Goal: Transaction & Acquisition: Purchase product/service

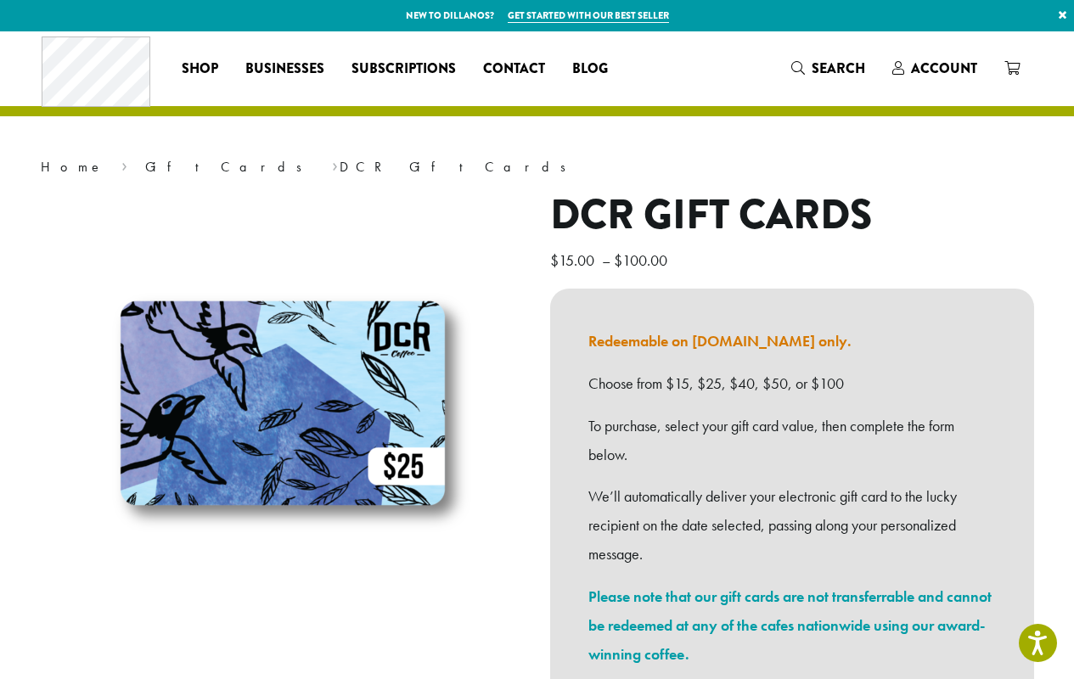
click at [1062, 15] on link "×" at bounding box center [1062, 15] width 23 height 31
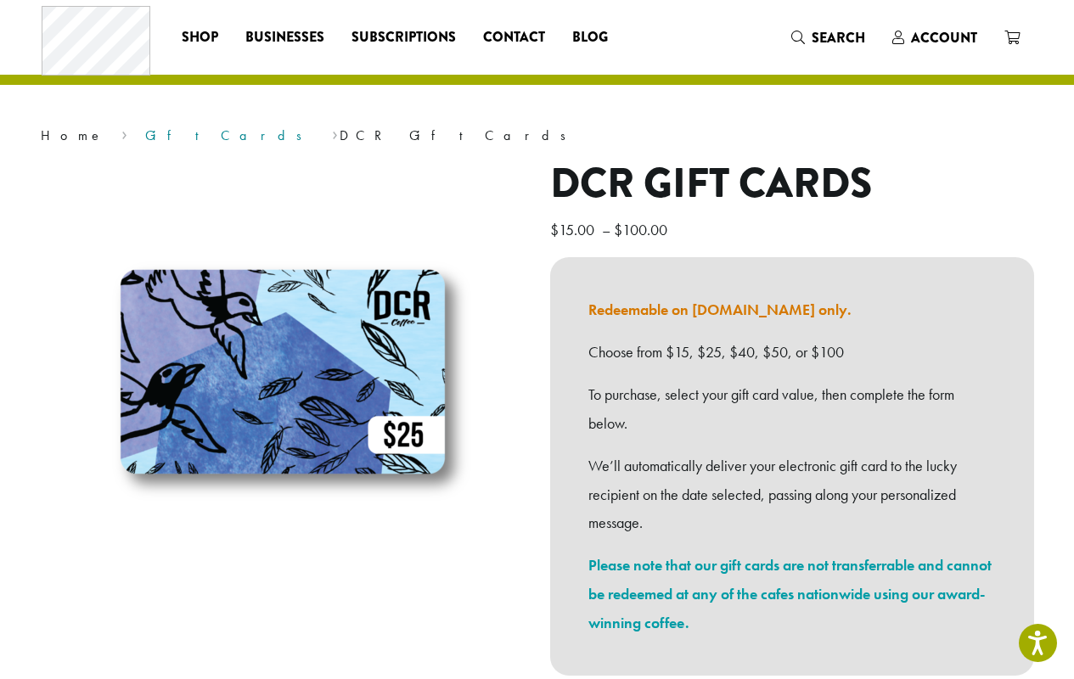
click at [145, 135] on link "Gift Cards" at bounding box center [229, 136] width 168 height 18
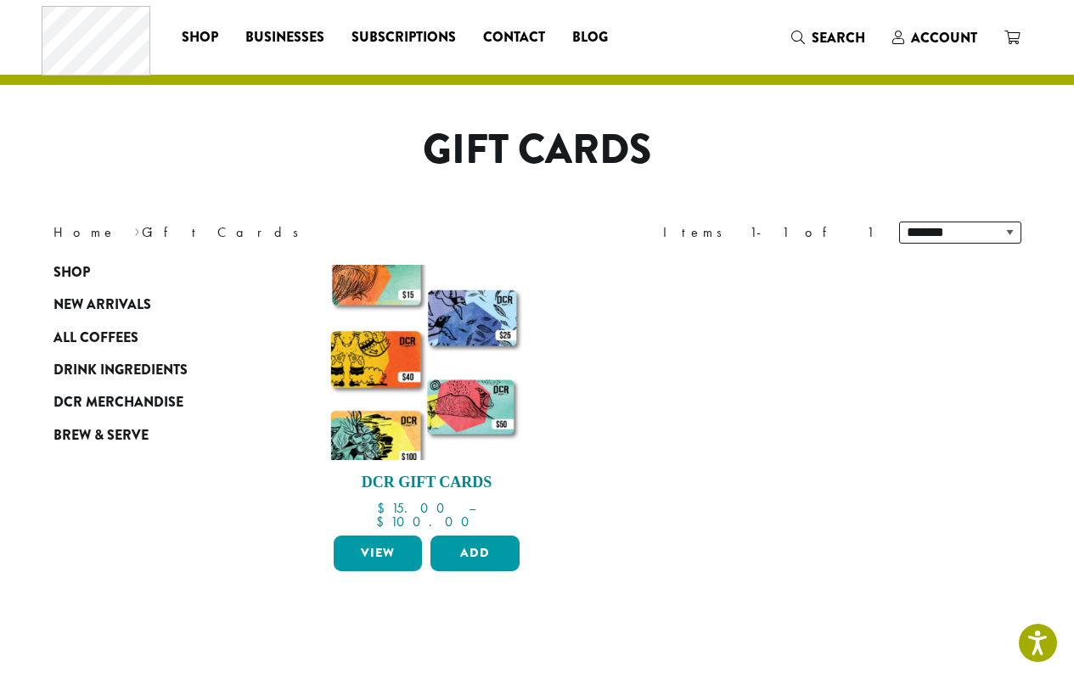
click at [426, 482] on h4 "DCR Gift Cards" at bounding box center [426, 483] width 195 height 19
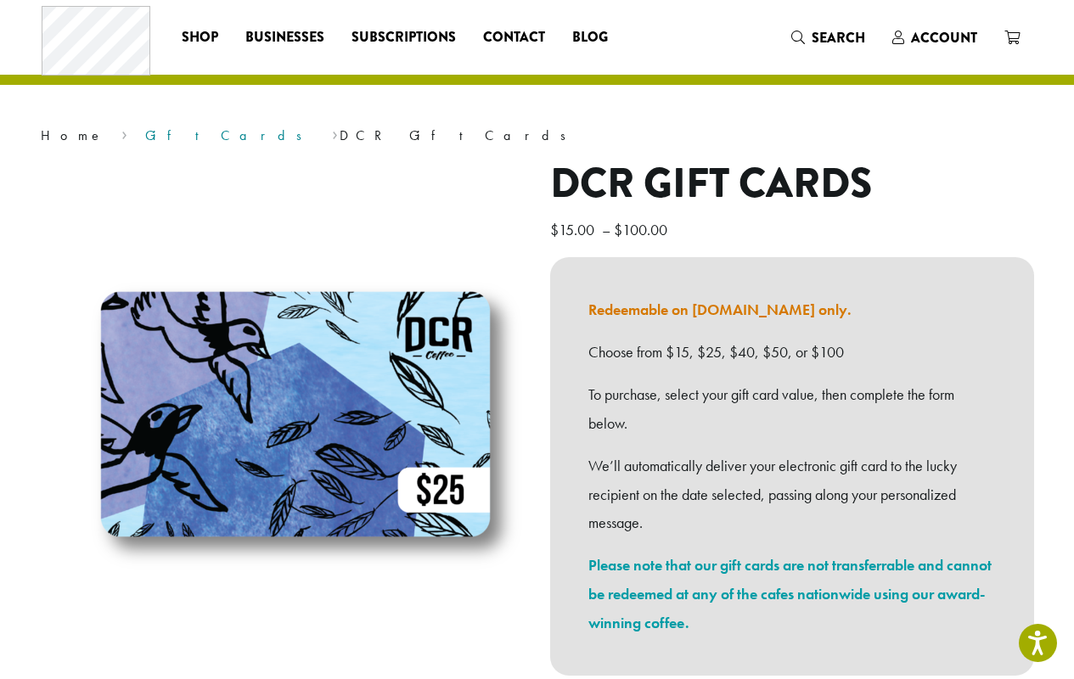
click at [145, 135] on link "Gift Cards" at bounding box center [229, 136] width 168 height 18
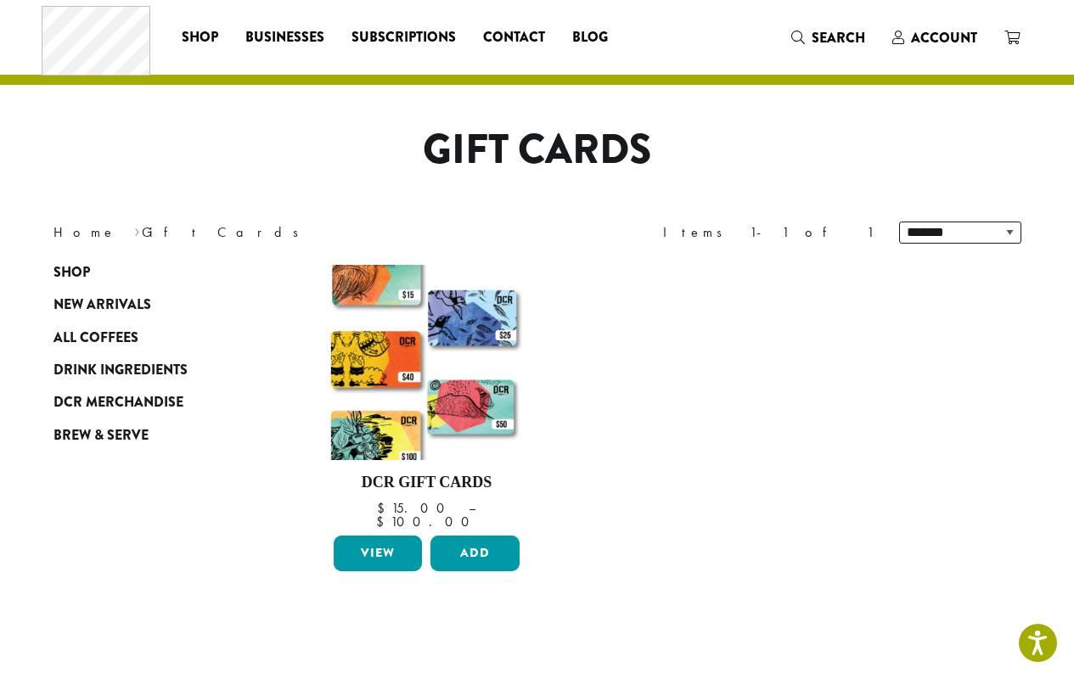
click at [377, 540] on link "View" at bounding box center [378, 554] width 89 height 36
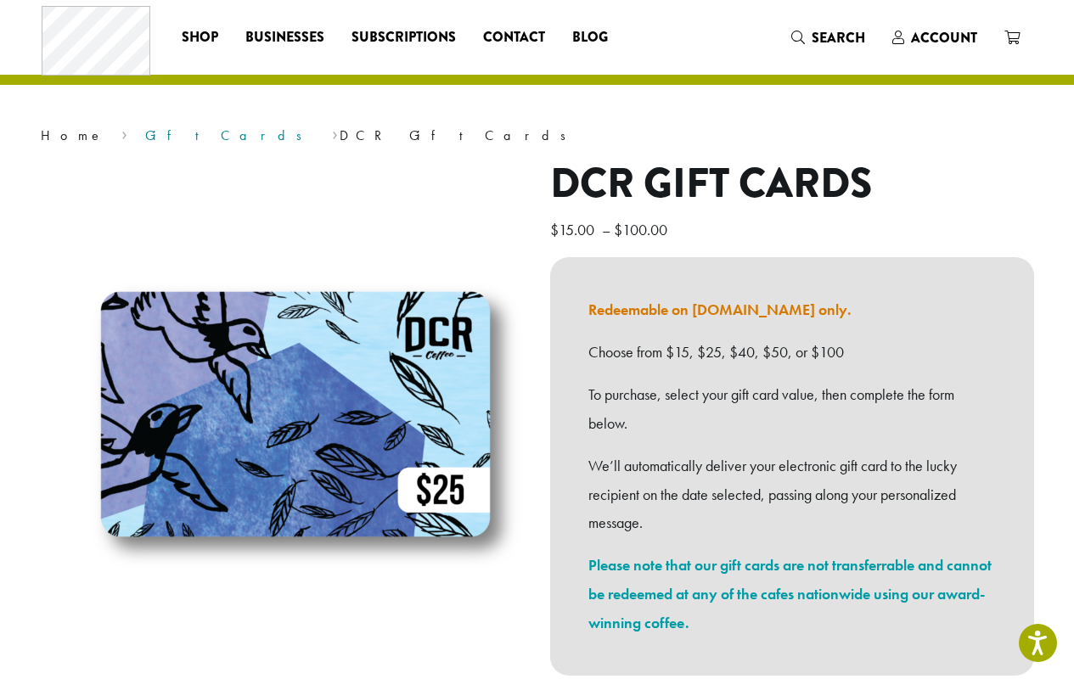
click at [145, 135] on link "Gift Cards" at bounding box center [229, 136] width 168 height 18
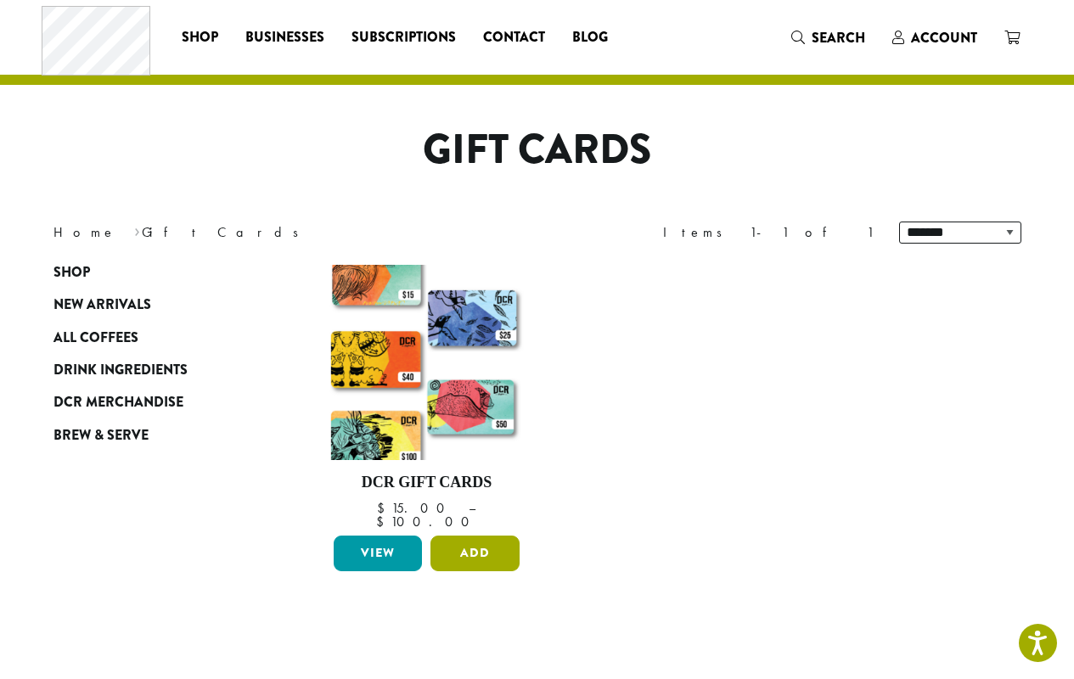
click at [475, 540] on button "Add" at bounding box center [474, 554] width 89 height 36
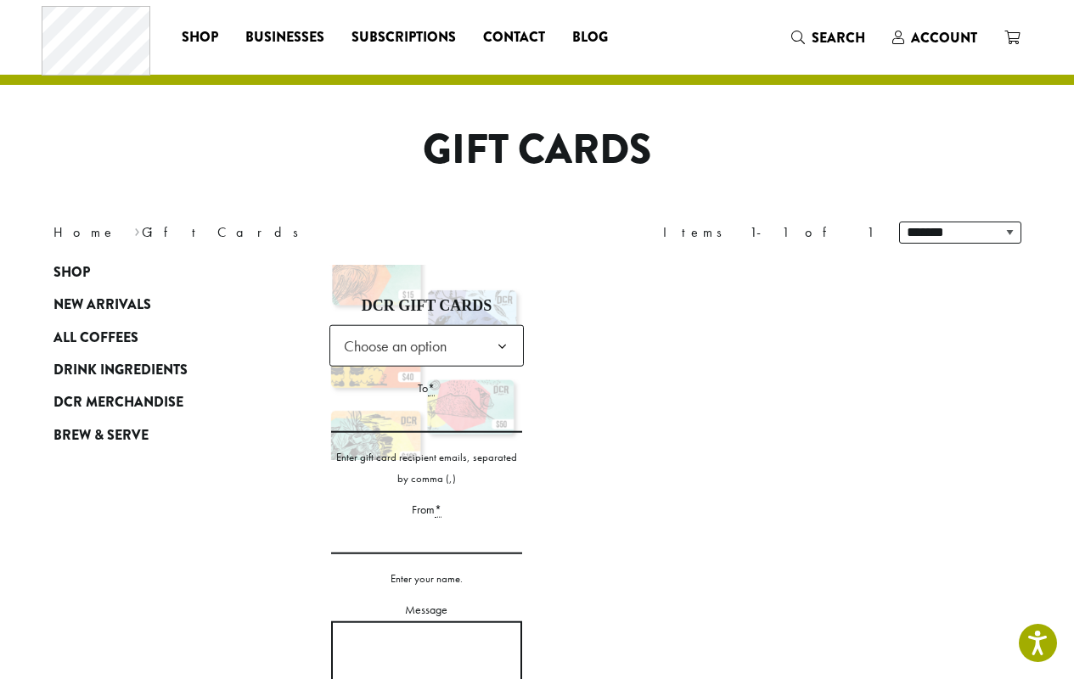
scroll to position [231, 0]
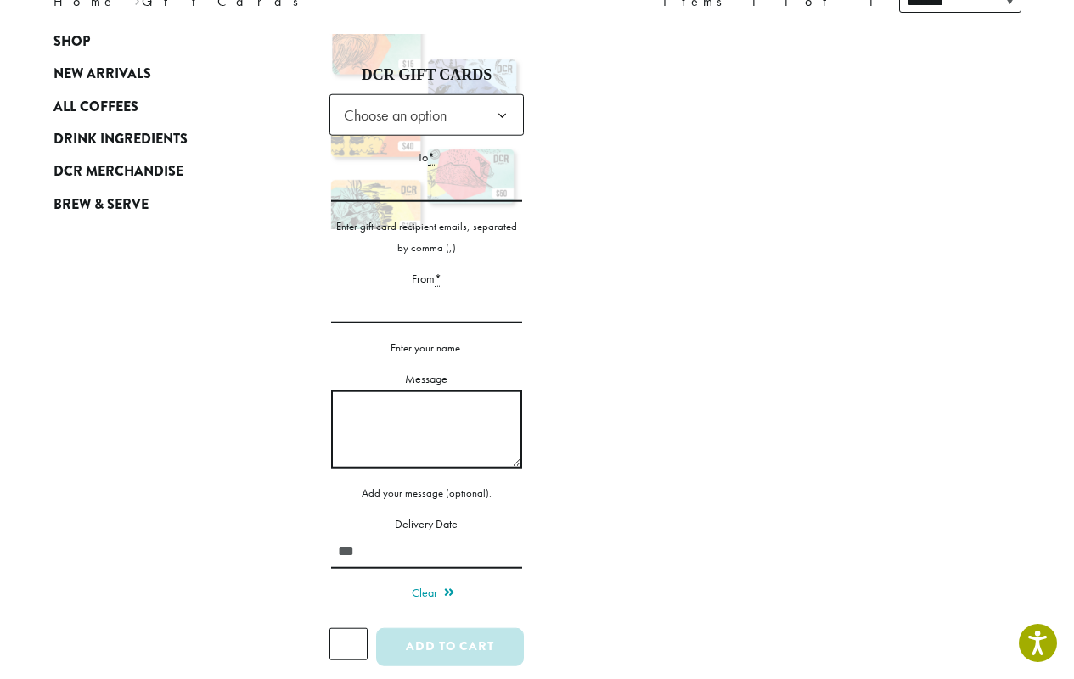
click at [426, 385] on label "Message" at bounding box center [427, 379] width 192 height 21
click at [426, 390] on textarea "Message" at bounding box center [427, 429] width 192 height 78
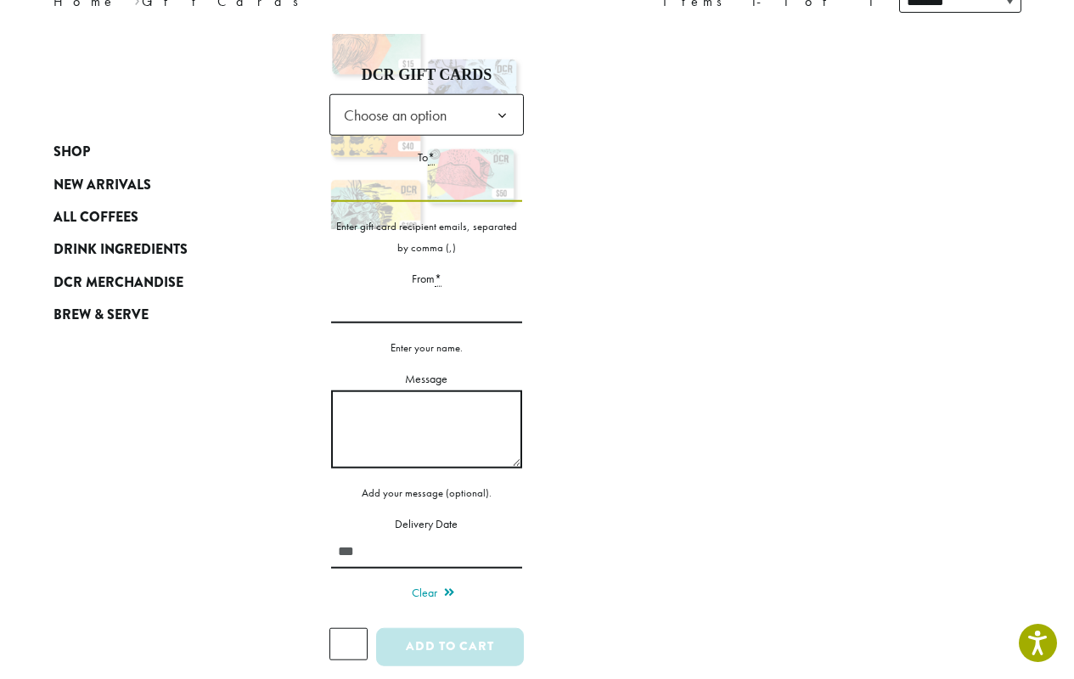
click at [426, 183] on input "To *" at bounding box center [427, 184] width 192 height 33
type input "**********"
click at [426, 304] on input "From *" at bounding box center [427, 306] width 192 height 33
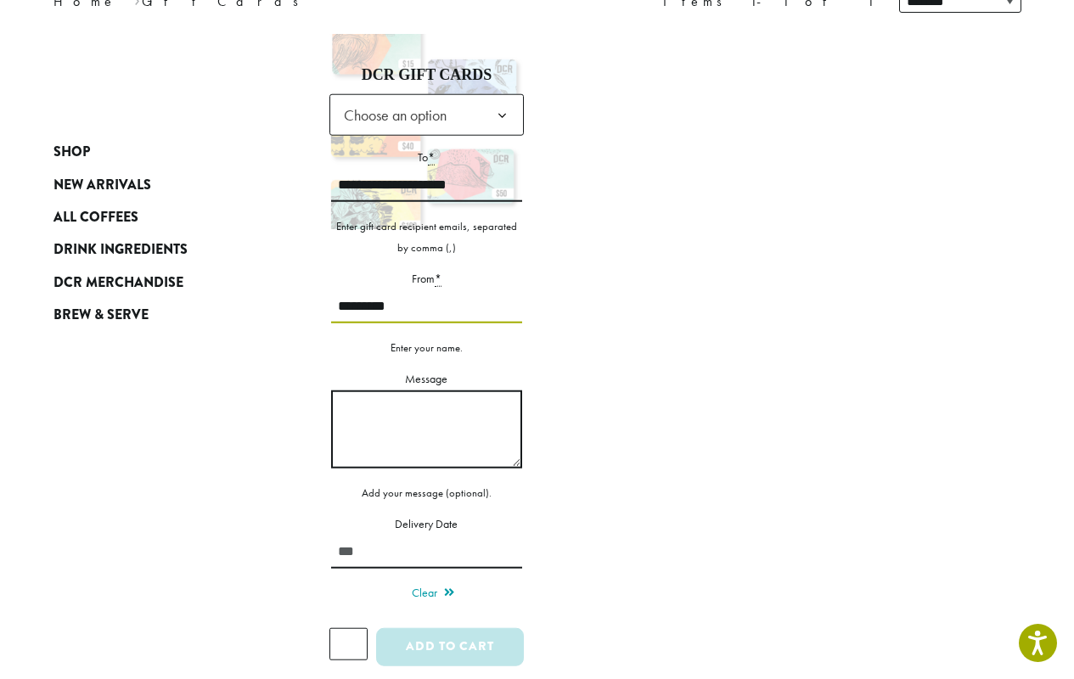
type input "*********"
click at [426, 377] on label "Message" at bounding box center [427, 379] width 192 height 21
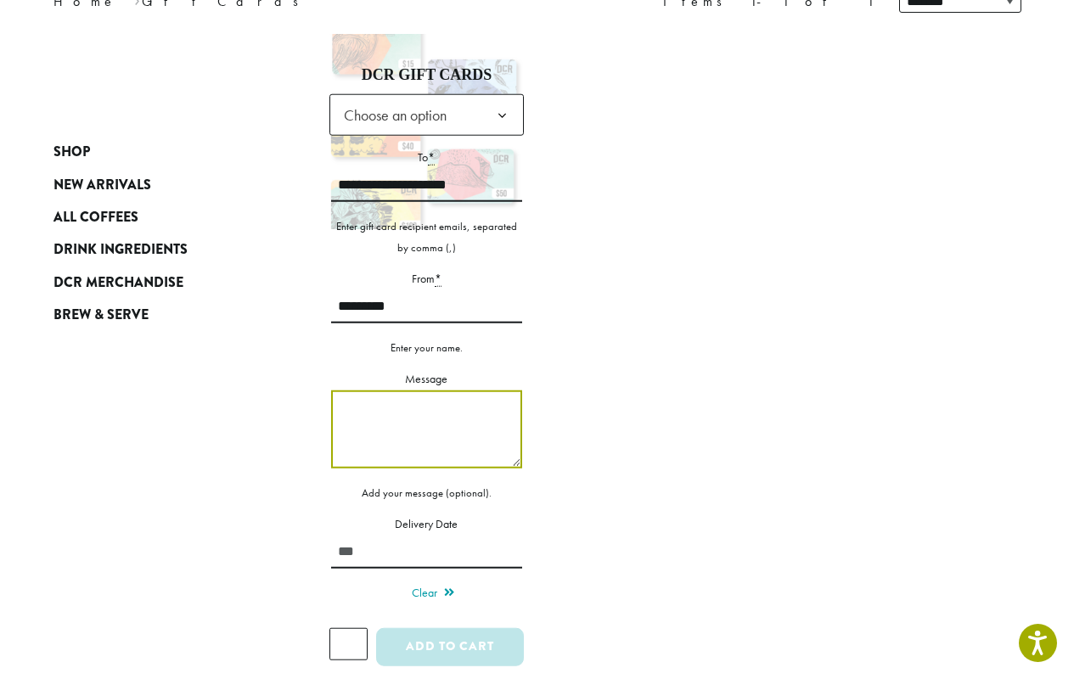
click at [426, 390] on textarea "Message" at bounding box center [427, 429] width 192 height 78
type textarea "**********"
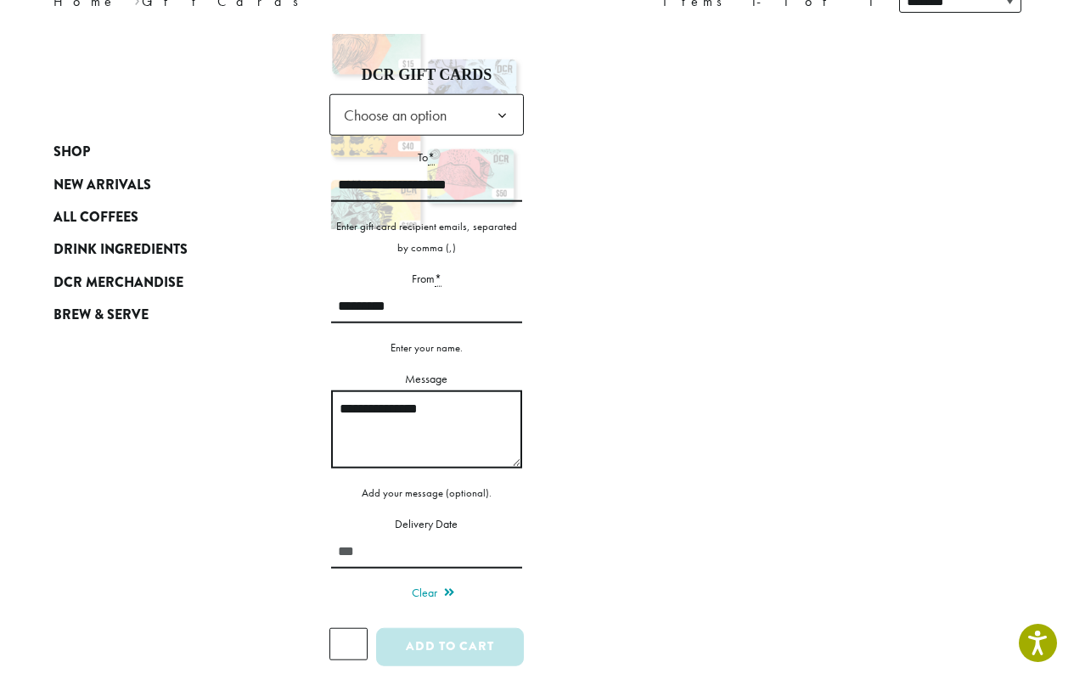
type input "*"
click at [348, 644] on input "*" at bounding box center [348, 644] width 39 height 32
type input "*"
click at [426, 385] on label "Message" at bounding box center [427, 379] width 192 height 21
click at [426, 390] on textarea "**********" at bounding box center [427, 429] width 192 height 78
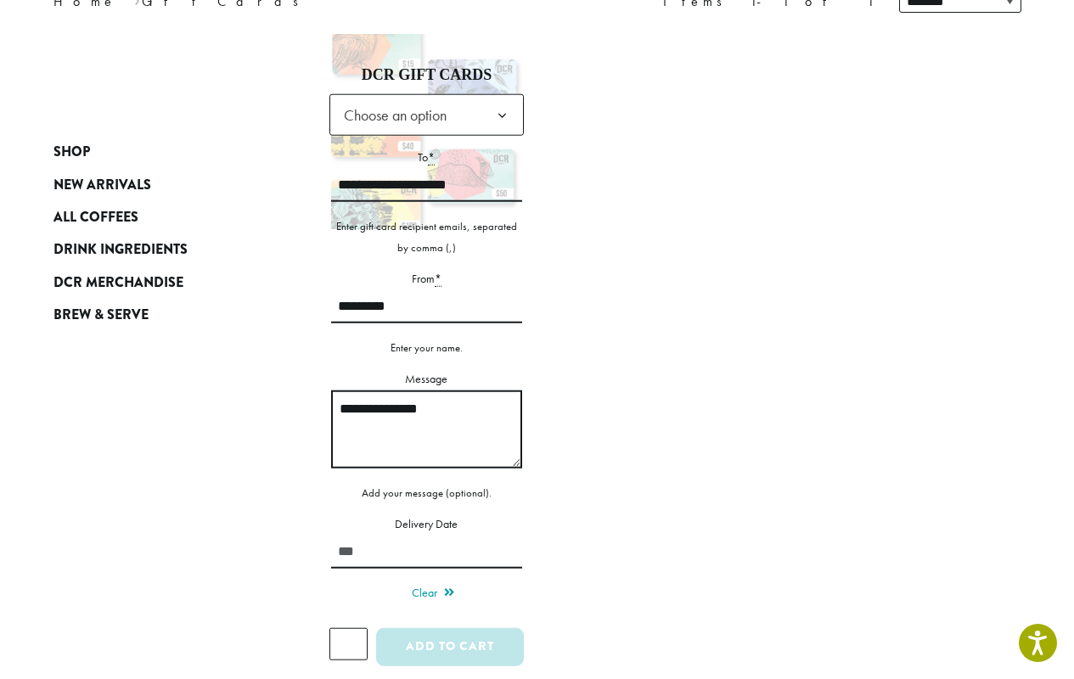
click at [426, 385] on label "Message" at bounding box center [427, 379] width 192 height 21
click at [426, 390] on textarea "**********" at bounding box center [427, 429] width 192 height 78
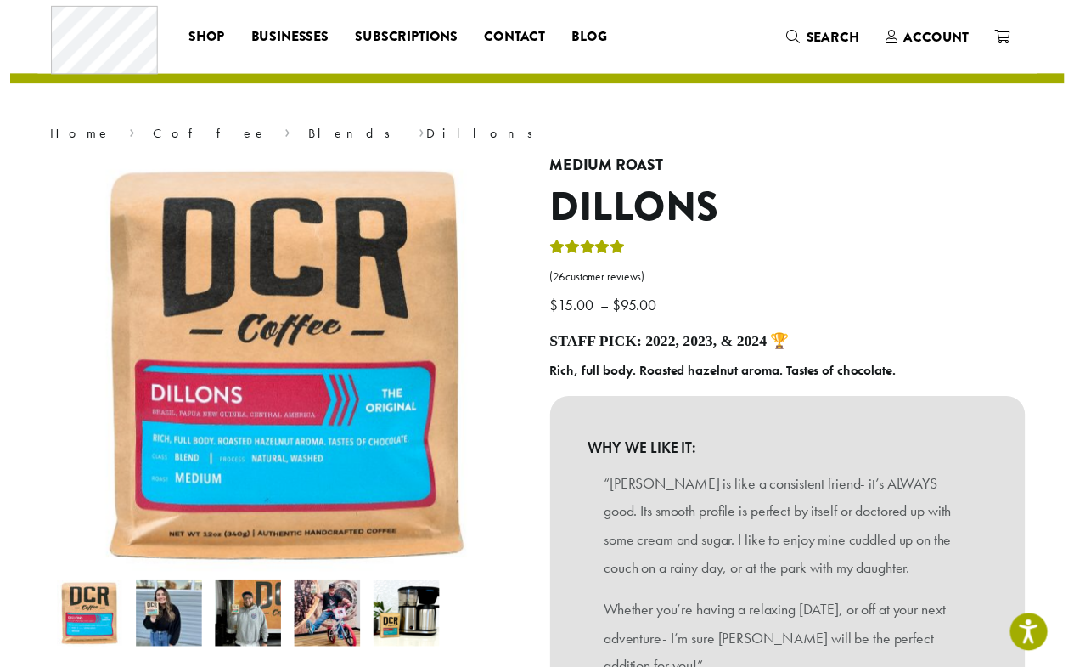
scroll to position [425, 0]
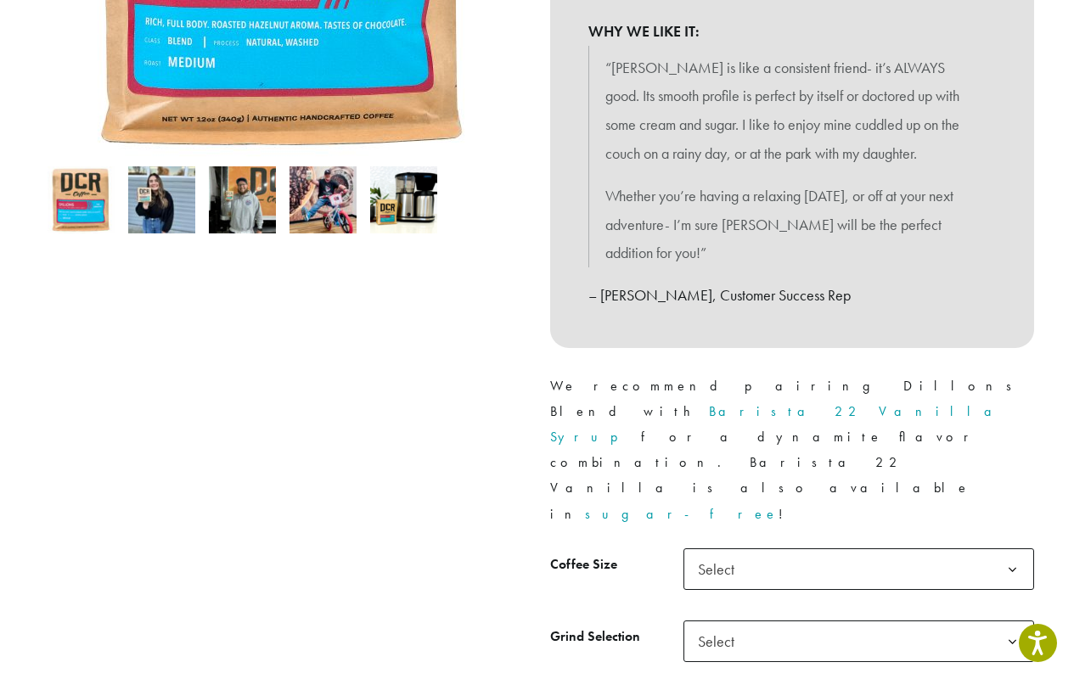
type input "*"
click at [791, 621] on span "Select" at bounding box center [859, 642] width 351 height 42
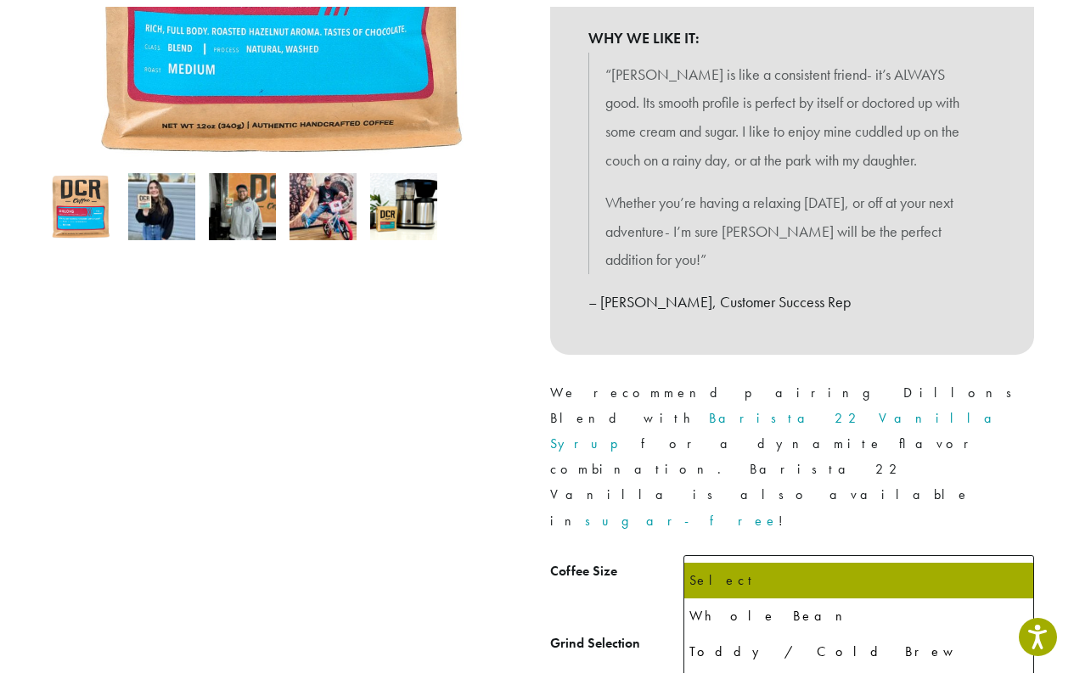
scroll to position [849, 0]
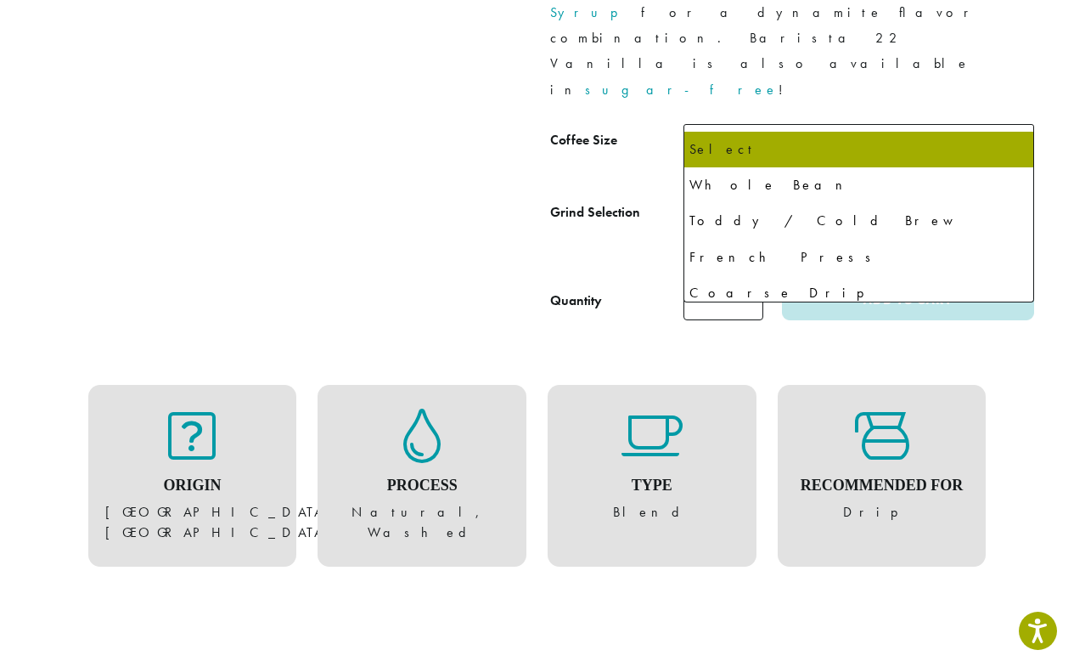
click at [858, 124] on span "Select" at bounding box center [859, 145] width 351 height 42
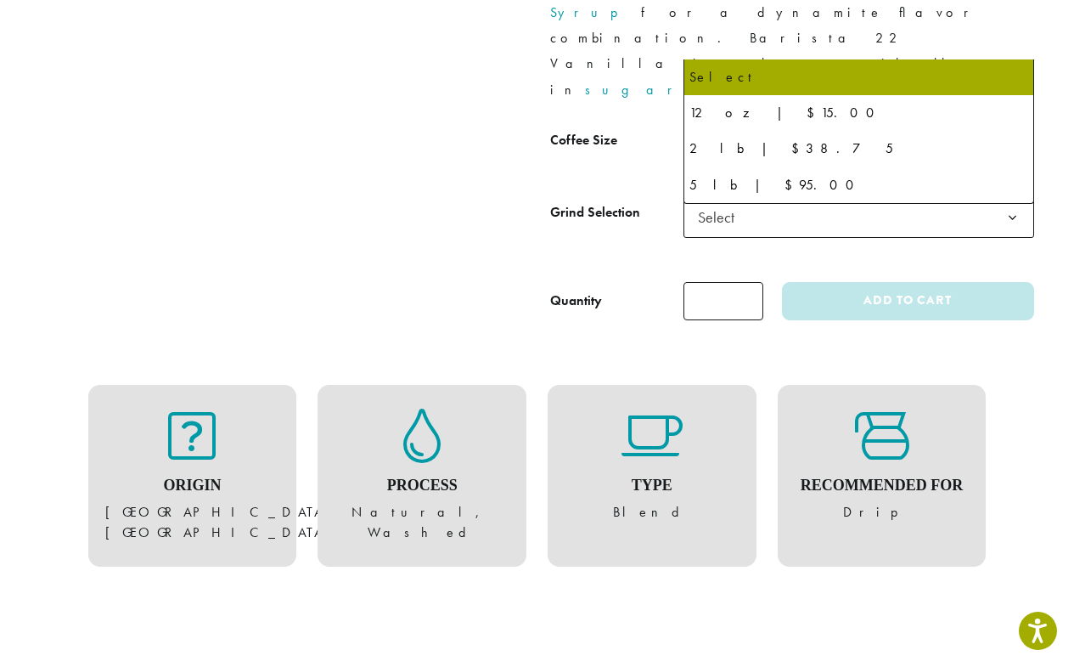
click at [1012, 125] on b at bounding box center [1013, 146] width 42 height 42
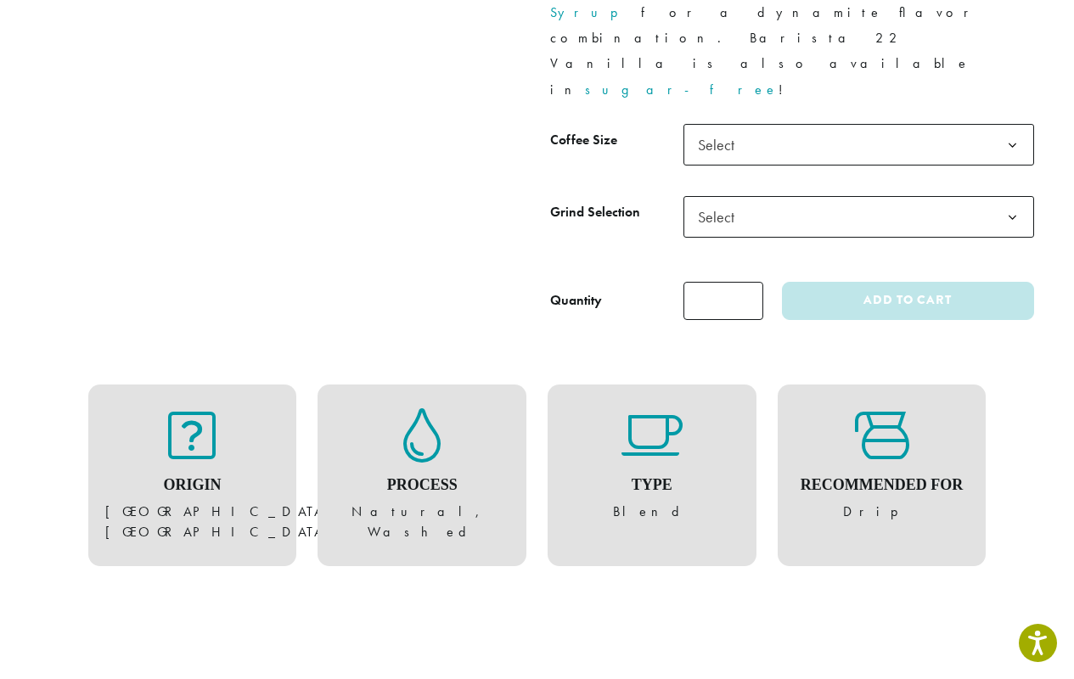
click at [858, 124] on span "Select" at bounding box center [859, 145] width 351 height 42
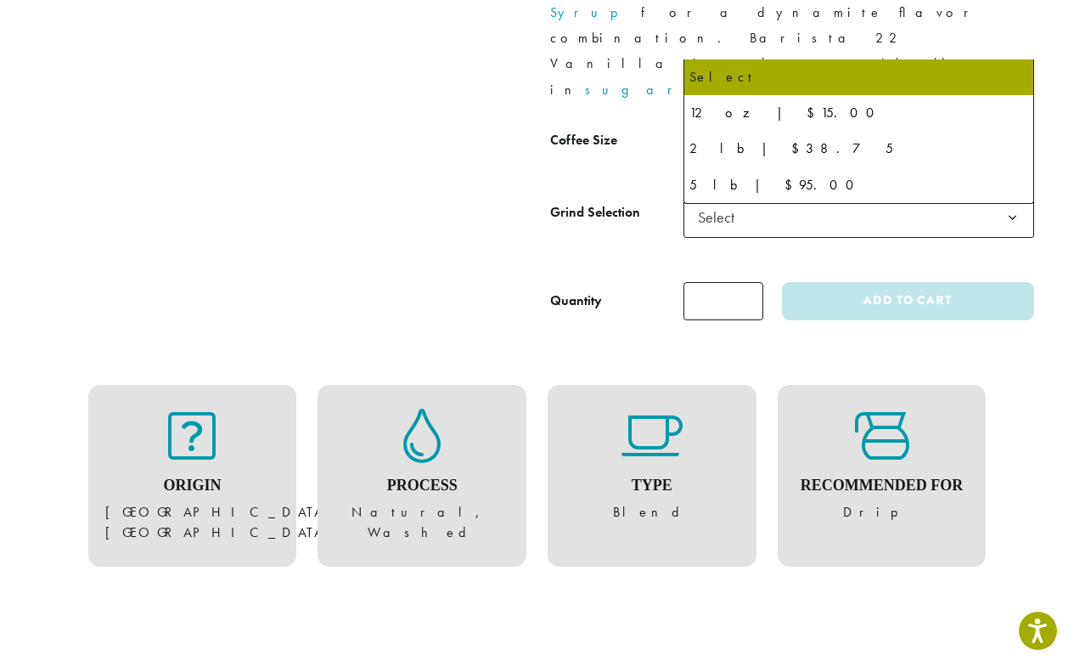
click at [858, 124] on span "Select" at bounding box center [859, 145] width 351 height 42
